Goal: Information Seeking & Learning: Learn about a topic

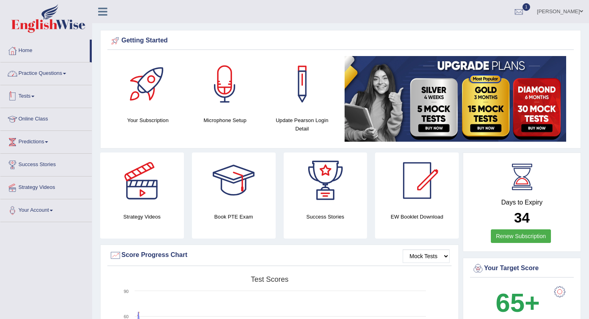
click at [38, 74] on link "Practice Questions" at bounding box center [45, 73] width 91 height 20
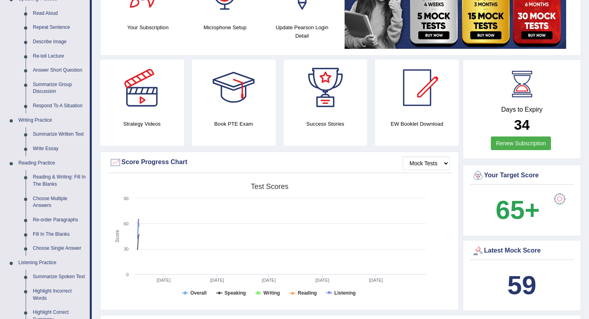
scroll to position [101, 0]
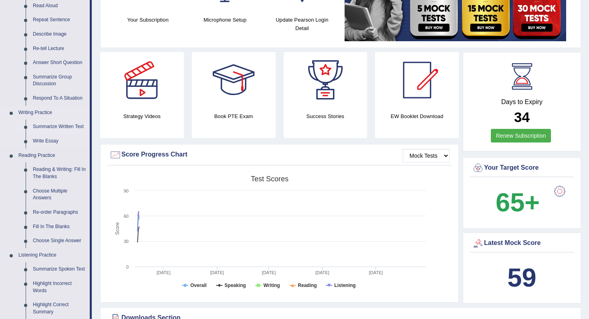
click at [65, 129] on link "Summarize Written Text" at bounding box center [59, 127] width 61 height 14
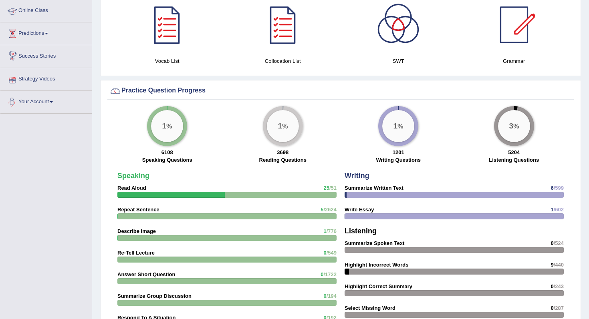
scroll to position [508, 0]
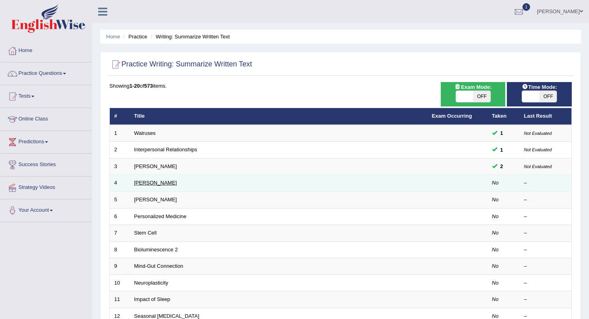
click at [154, 183] on link "Jonas Salk" at bounding box center [155, 183] width 43 height 6
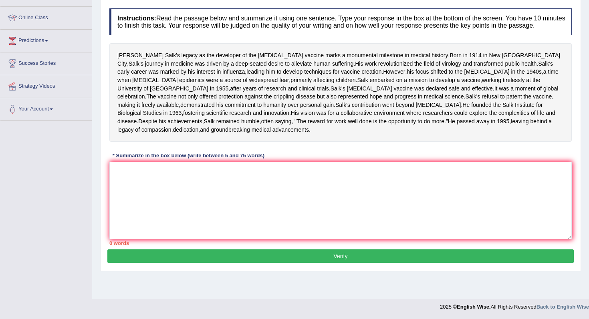
scroll to position [103, 0]
click at [201, 239] on textarea at bounding box center [340, 201] width 463 height 78
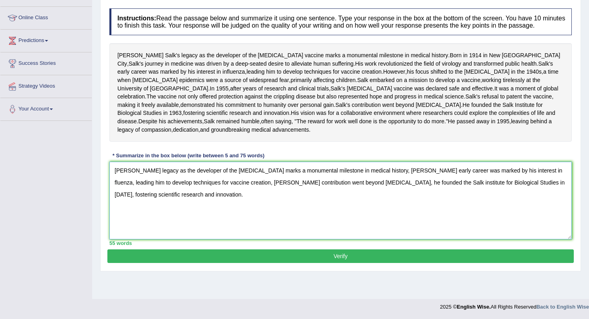
type textarea "Jonas Salk's legacy as the developer of the polio vaccine marks a monumental mi…"
click at [347, 263] on button "Verify" at bounding box center [340, 257] width 467 height 14
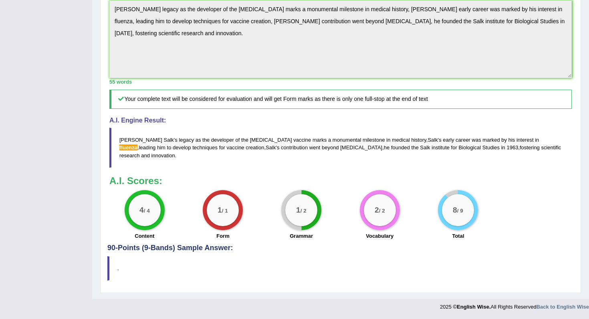
scroll to position [300, 0]
click at [336, 160] on blockquote "Jonas Salk ' s legacy as the developer of the polio vaccine marks a monumental …" at bounding box center [340, 148] width 463 height 40
click at [339, 151] on blockquote "Jonas Salk ' s legacy as the developer of the polio vaccine marks a monumental …" at bounding box center [340, 148] width 463 height 40
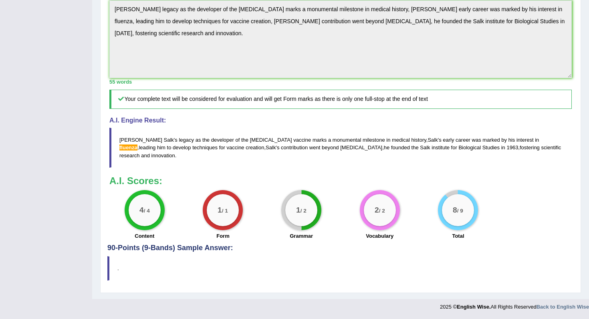
click at [339, 151] on blockquote "Jonas Salk ' s legacy as the developer of the polio vaccine marks a monumental …" at bounding box center [340, 148] width 463 height 40
drag, startPoint x: 545, startPoint y: 160, endPoint x: 170, endPoint y: 154, distance: 375.3
click at [170, 154] on blockquote "Jonas Salk ' s legacy as the developer of the polio vaccine marks a monumental …" at bounding box center [340, 148] width 463 height 40
drag, startPoint x: 121, startPoint y: 147, endPoint x: 373, endPoint y: 146, distance: 251.3
click at [373, 147] on blockquote "Jonas Salk ' s legacy as the developer of the polio vaccine marks a monumental …" at bounding box center [340, 148] width 463 height 40
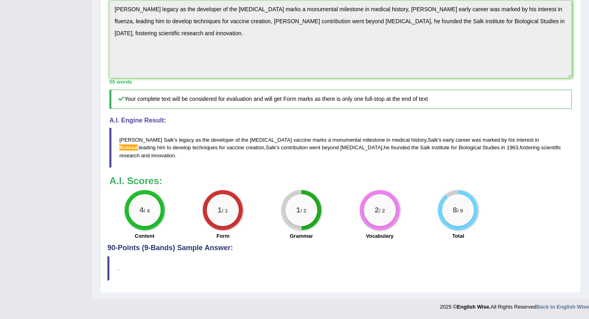
click at [428, 143] on span "Salk" at bounding box center [433, 140] width 10 height 6
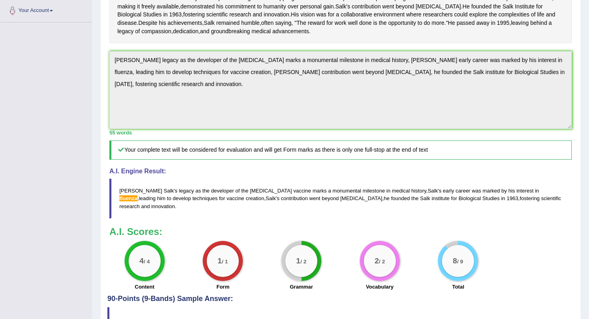
scroll to position [0, 0]
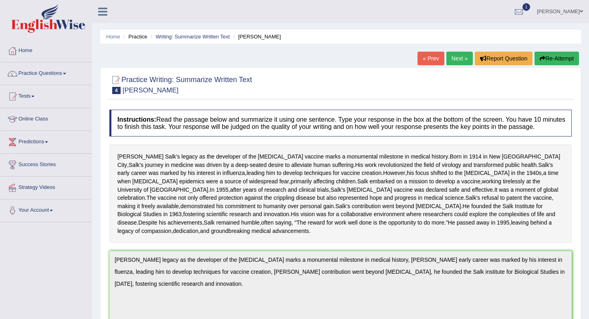
click at [566, 54] on button "Re-Attempt" at bounding box center [557, 59] width 44 height 14
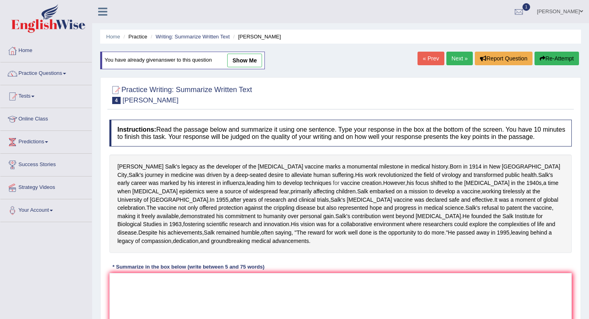
scroll to position [146, 0]
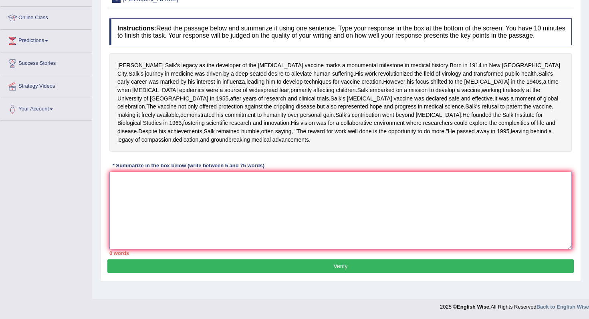
click at [316, 201] on textarea at bounding box center [340, 211] width 463 height 78
paste textarea "[PERSON_NAME] legacy as the developer of the [MEDICAL_DATA] marks a monumental …"
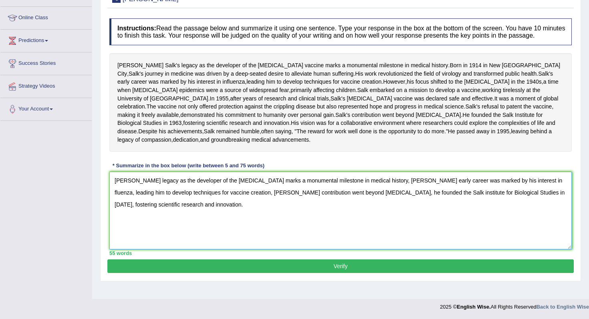
click at [509, 195] on textarea "Jonas Salk's legacy as the developer of the polio vaccine marks a monumental mi…" at bounding box center [340, 211] width 463 height 78
type textarea "Jonas Salk's legacy as the developer of the polio vaccine marks a monumental mi…"
click at [527, 273] on button "Verify" at bounding box center [340, 267] width 467 height 14
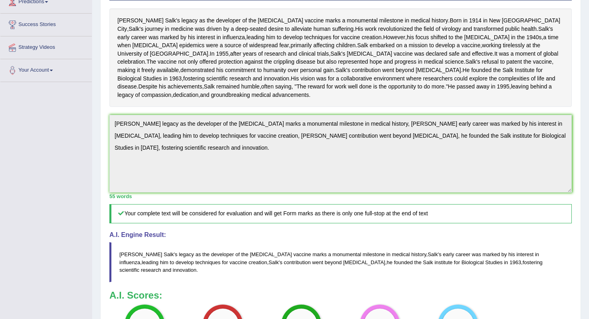
scroll to position [0, 0]
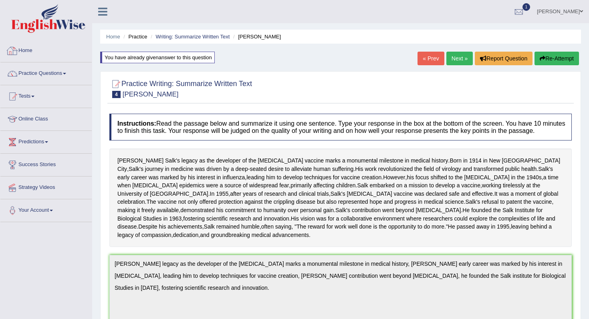
click at [53, 26] on img at bounding box center [48, 18] width 74 height 29
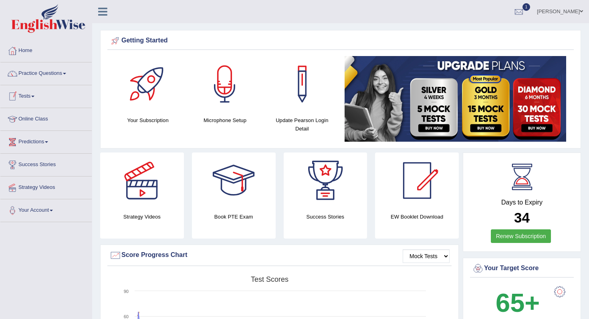
click at [34, 143] on link "Predictions" at bounding box center [45, 141] width 91 height 20
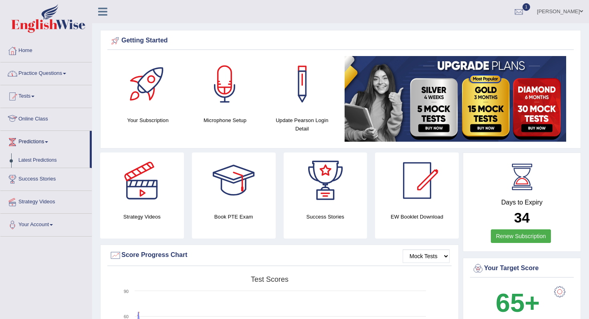
click at [46, 79] on link "Practice Questions" at bounding box center [45, 73] width 91 height 20
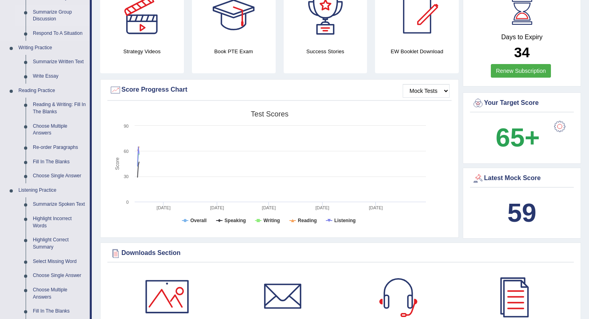
scroll to position [175, 0]
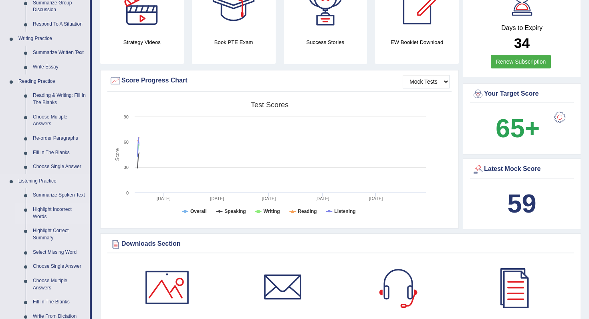
click at [59, 216] on link "Highlight Incorrect Words" at bounding box center [59, 213] width 61 height 21
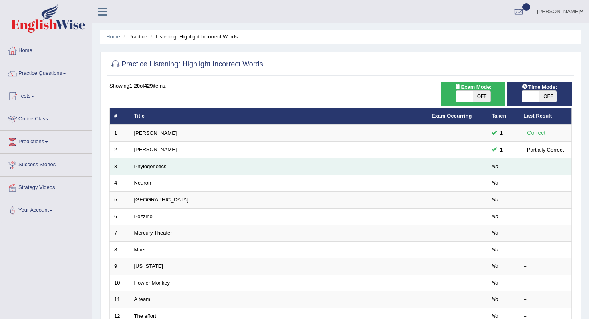
click at [147, 167] on link "Phylogenetics" at bounding box center [150, 167] width 32 height 6
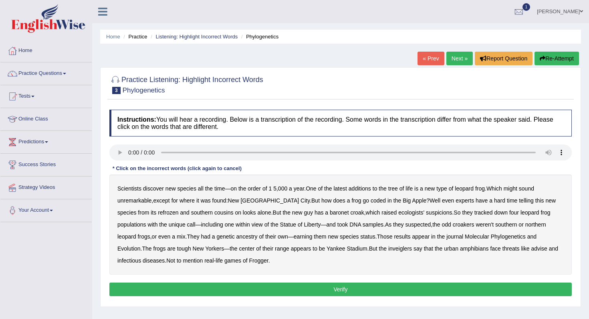
click at [271, 190] on b "1" at bounding box center [270, 189] width 3 height 6
click at [371, 202] on b "coded" at bounding box center [378, 201] width 15 height 6
click at [158, 214] on b "refrozen" at bounding box center [168, 213] width 20 height 6
click at [330, 214] on b "baronet" at bounding box center [339, 213] width 19 height 6
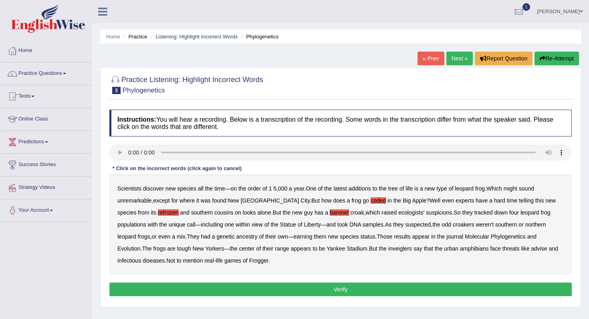
click at [237, 239] on b "ancestry" at bounding box center [247, 237] width 21 height 6
click at [388, 247] on b "inveiglers" at bounding box center [400, 249] width 24 height 6
click at [289, 291] on button "Verify" at bounding box center [340, 290] width 463 height 14
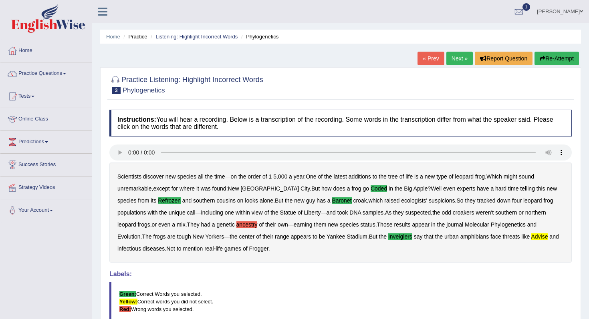
click at [465, 61] on link "Next »" at bounding box center [460, 59] width 26 height 14
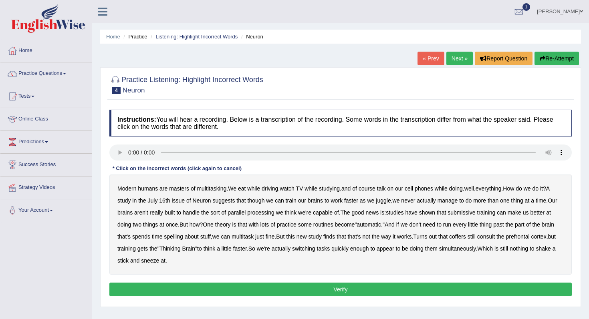
click at [460, 61] on link "Next »" at bounding box center [460, 59] width 26 height 14
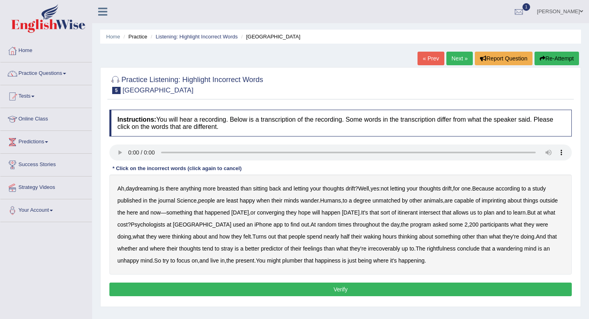
click at [433, 61] on link "« Prev" at bounding box center [431, 59] width 26 height 14
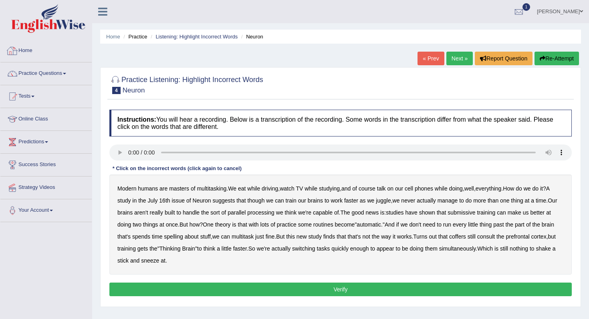
click at [55, 17] on img at bounding box center [48, 18] width 74 height 29
